Goal: Find specific page/section: Find specific page/section

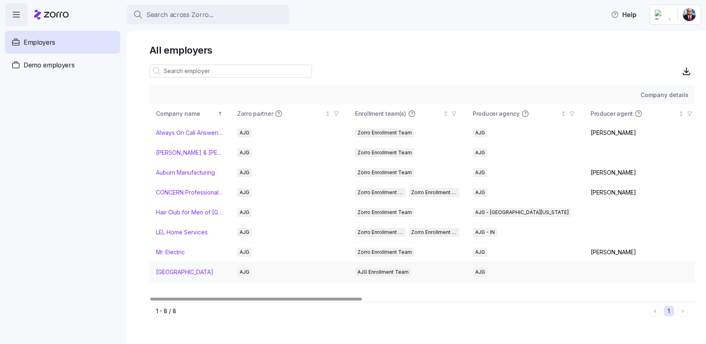
click at [197, 273] on link "[GEOGRAPHIC_DATA]" at bounding box center [184, 272] width 57 height 8
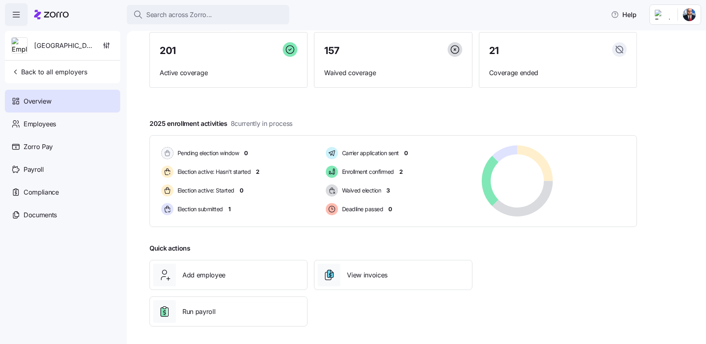
scroll to position [69, 0]
click at [179, 16] on span "Search across Zorro..." at bounding box center [179, 15] width 66 height 10
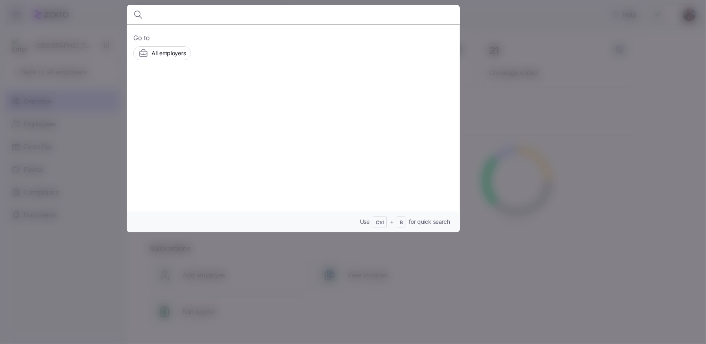
click at [163, 20] on input at bounding box center [253, 14] width 208 height 19
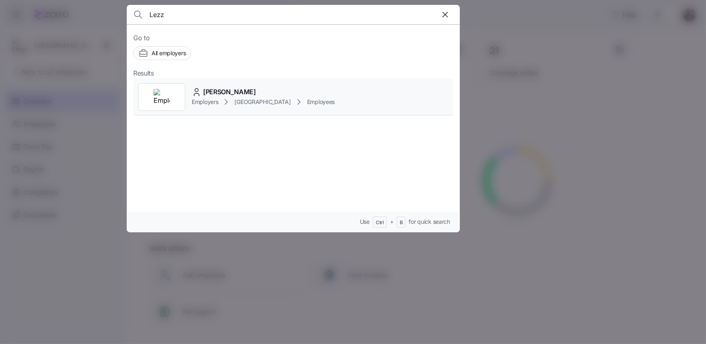
type input "Lezz"
click at [230, 93] on span "[PERSON_NAME]" at bounding box center [229, 92] width 53 height 10
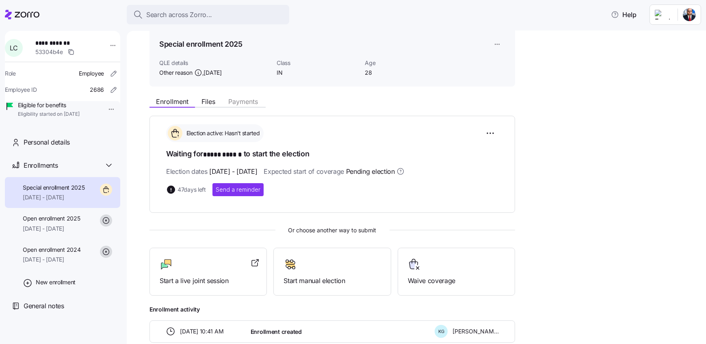
scroll to position [80, 0]
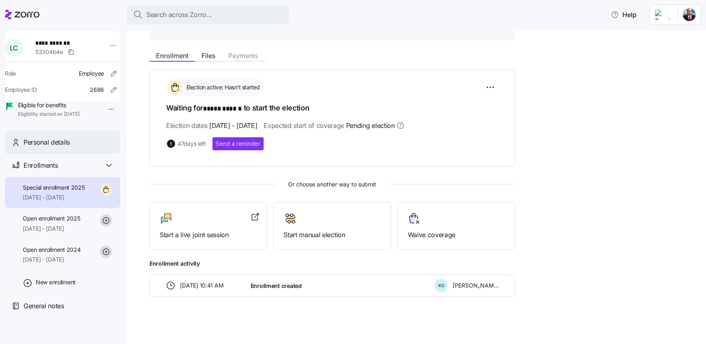
click at [51, 147] on span "Personal details" at bounding box center [47, 142] width 46 height 10
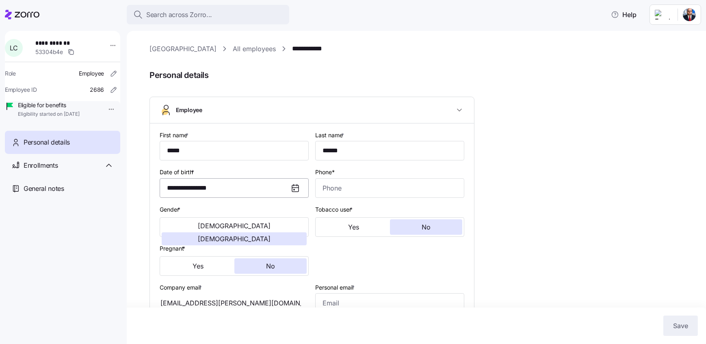
type input "IN"
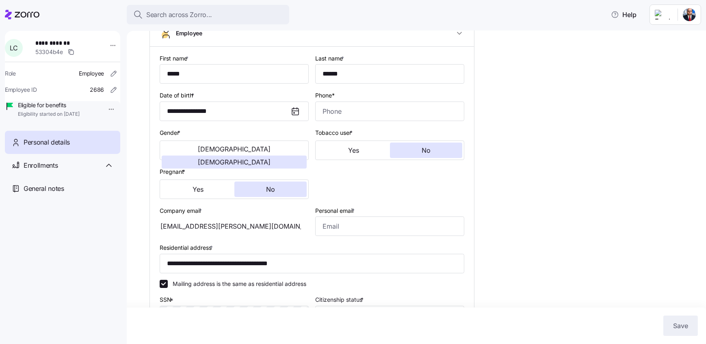
scroll to position [110, 0]
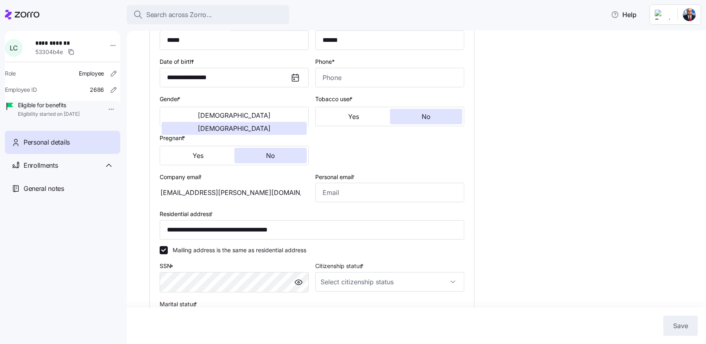
drag, startPoint x: 263, startPoint y: 194, endPoint x: 174, endPoint y: 196, distance: 88.9
click at [174, 196] on div "[EMAIL_ADDRESS][PERSON_NAME][DOMAIN_NAME]" at bounding box center [234, 192] width 149 height 19
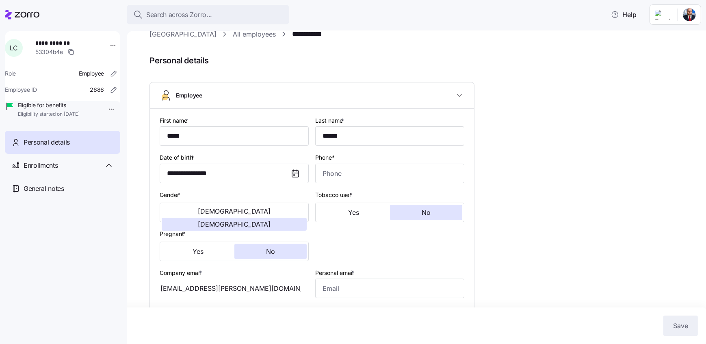
scroll to position [0, 0]
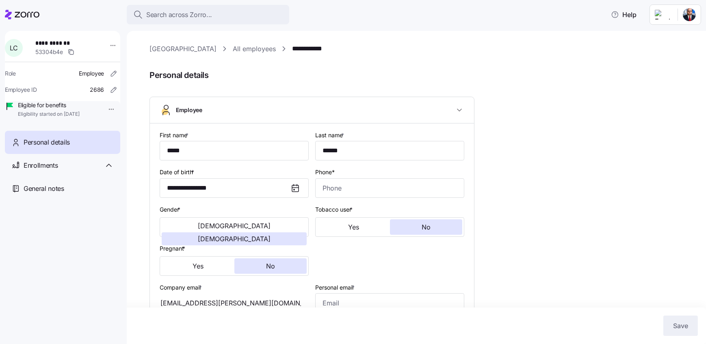
click at [193, 47] on link "[GEOGRAPHIC_DATA]" at bounding box center [182, 49] width 67 height 10
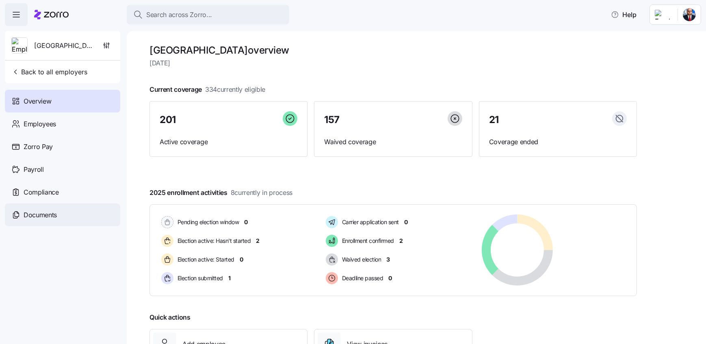
click at [68, 219] on div "Documents" at bounding box center [62, 214] width 115 height 23
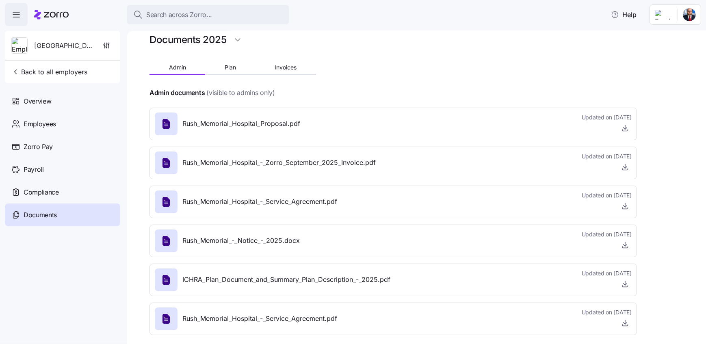
scroll to position [19, 0]
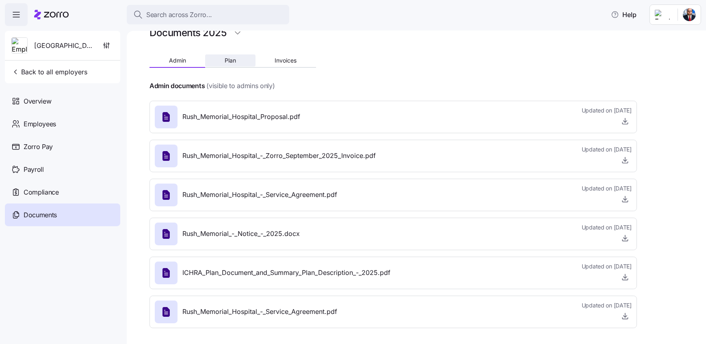
click at [234, 60] on span "Plan" at bounding box center [229, 61] width 11 height 6
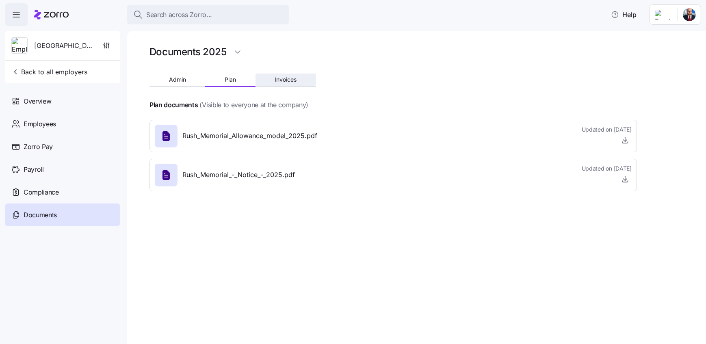
scroll to position [0, 0]
click at [285, 138] on span "Rush_Memorial_Allowance_model_2025.pdf" at bounding box center [249, 136] width 135 height 10
click at [630, 143] on span "button" at bounding box center [625, 140] width 12 height 12
click at [626, 141] on icon "button" at bounding box center [625, 140] width 8 height 8
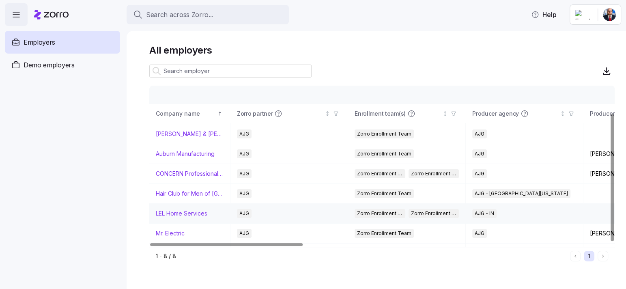
scroll to position [34, 0]
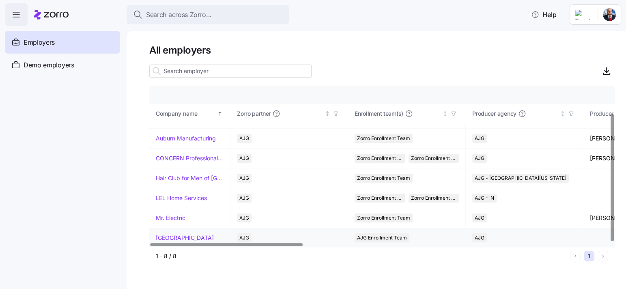
click at [194, 237] on link "[GEOGRAPHIC_DATA]" at bounding box center [185, 238] width 58 height 8
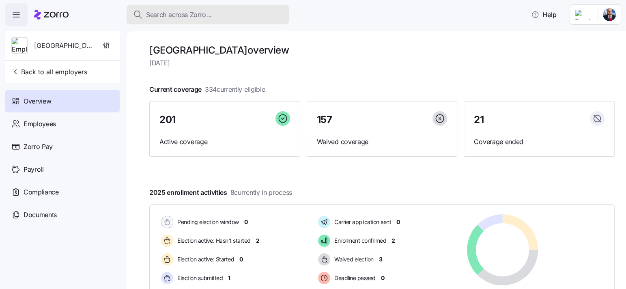
click at [166, 7] on button "Search across Zorro..." at bounding box center [208, 14] width 162 height 19
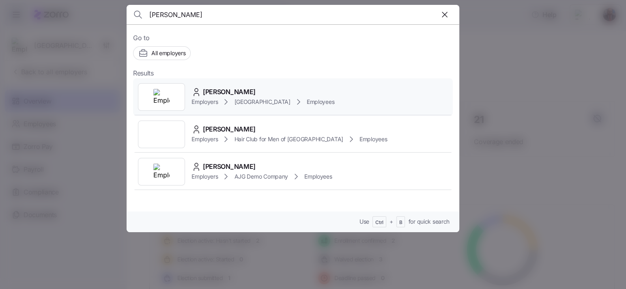
type input "rankin"
click at [231, 87] on span "Robert Rankin" at bounding box center [229, 92] width 53 height 10
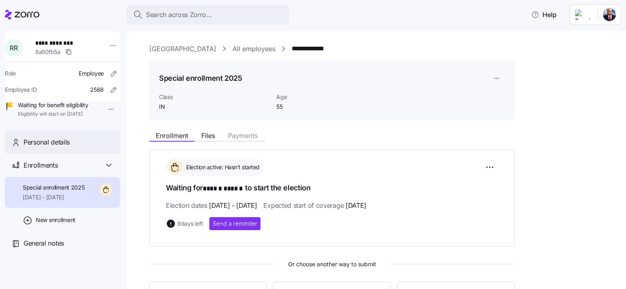
click at [46, 147] on span "Personal details" at bounding box center [47, 142] width 46 height 10
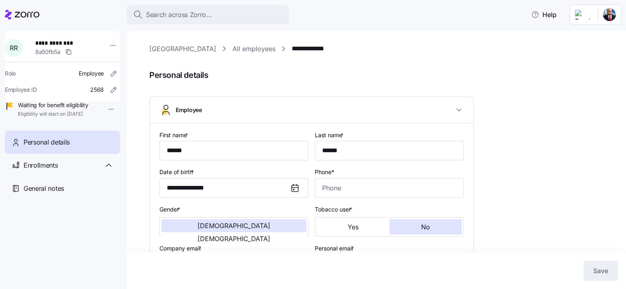
type input "IN"
